Goal: Find contact information: Find contact information

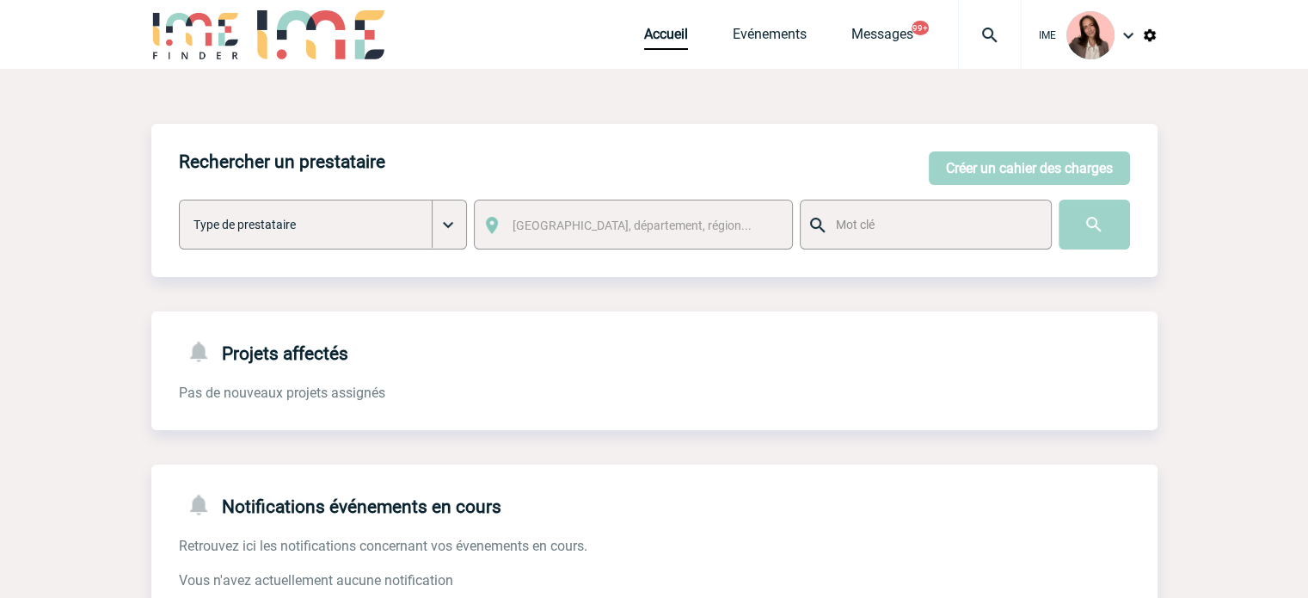
click at [1029, 25] on div "IME" at bounding box center [1090, 35] width 136 height 70
click at [1005, 29] on img at bounding box center [990, 35] width 62 height 21
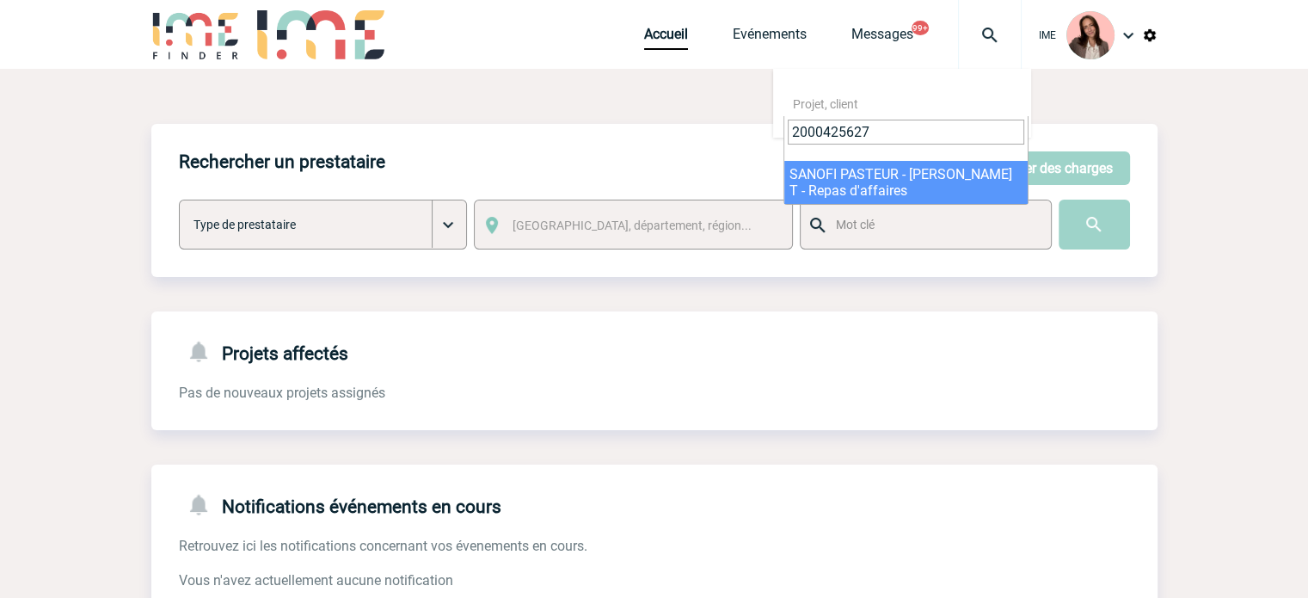
type input "2000425627"
select select "25128"
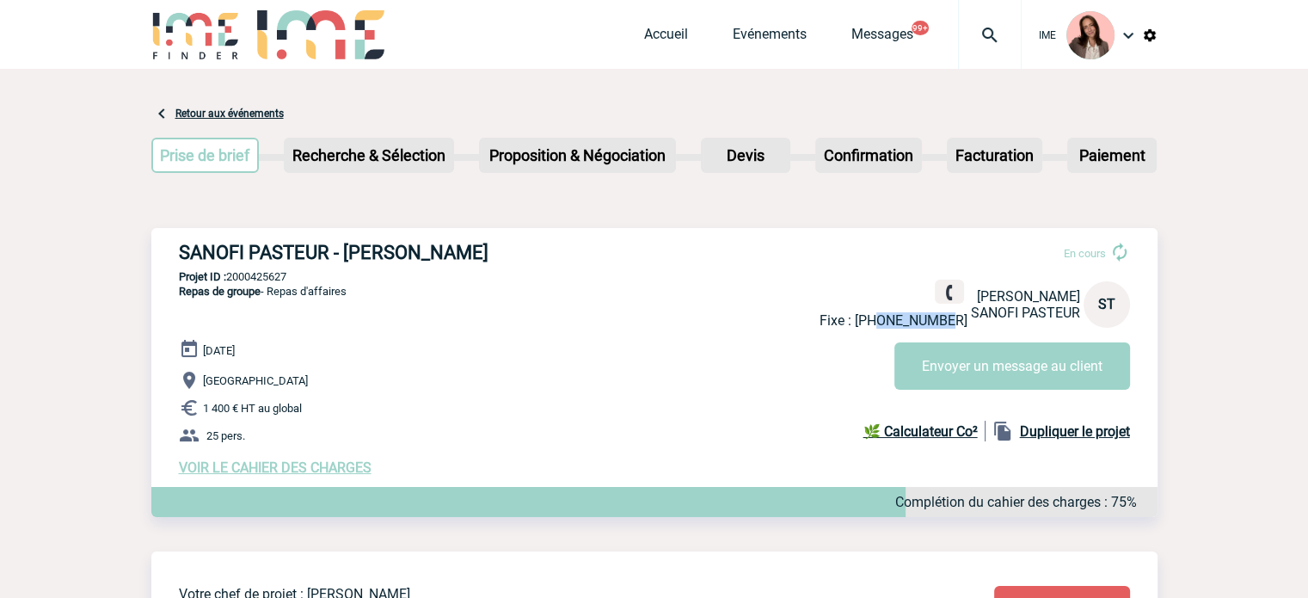
drag, startPoint x: 879, startPoint y: 317, endPoint x: 946, endPoint y: 324, distance: 67.5
click at [946, 324] on p "Fixe : [PHONE_NUMBER]" at bounding box center [894, 320] width 148 height 16
copy p "670560344"
